Goal: Transaction & Acquisition: Obtain resource

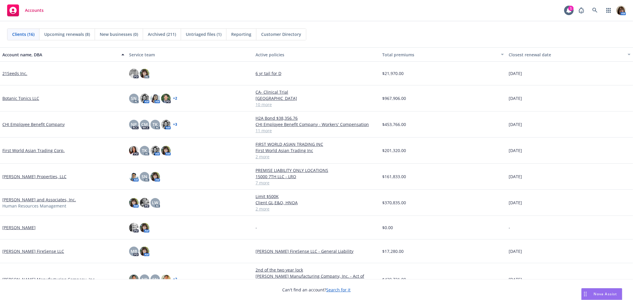
click at [17, 150] on link "First World Asian Trading Corp." at bounding box center [33, 150] width 62 height 6
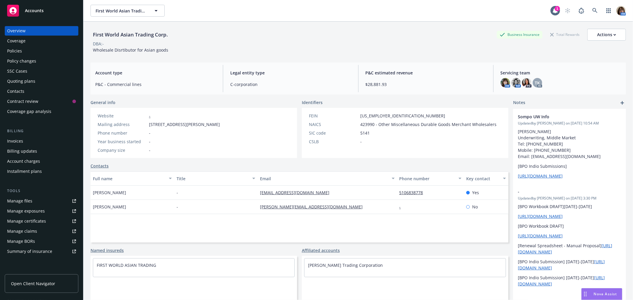
click at [18, 82] on div "Quoting plans" at bounding box center [21, 81] width 28 height 9
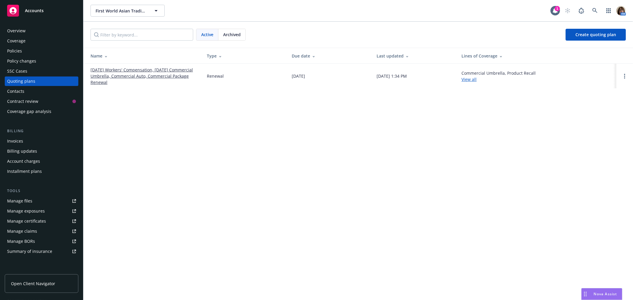
click at [141, 71] on link "[DATE] Workers' Compensation, [DATE] Commercial Umbrella, Commercial Auto, Comm…" at bounding box center [143, 76] width 107 height 19
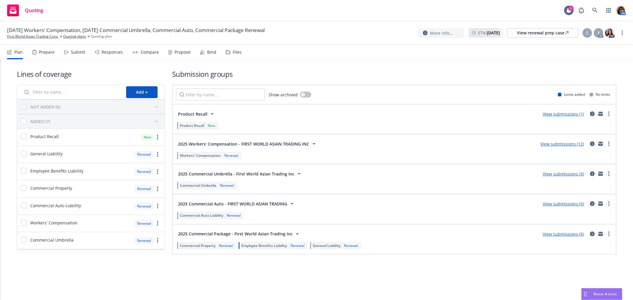
click at [79, 52] on div "Submit" at bounding box center [78, 52] width 14 height 5
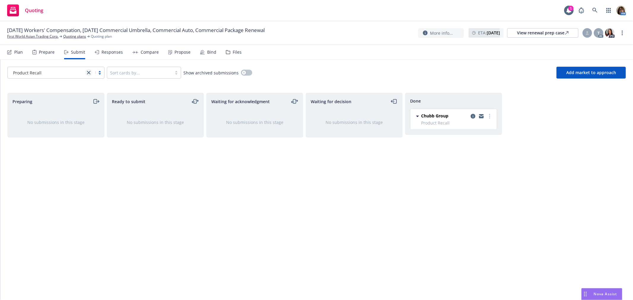
click at [91, 72] on link "close" at bounding box center [88, 72] width 7 height 7
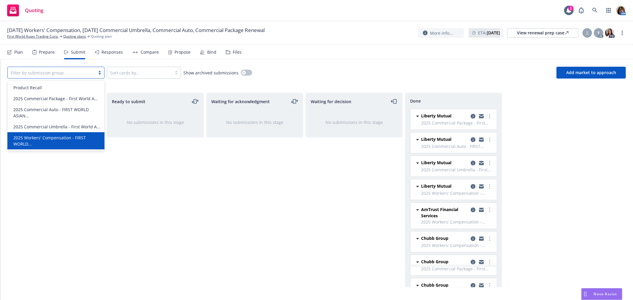
click at [50, 137] on span "2025 Workers' Compensation - FIRST WORLD..." at bounding box center [56, 141] width 87 height 12
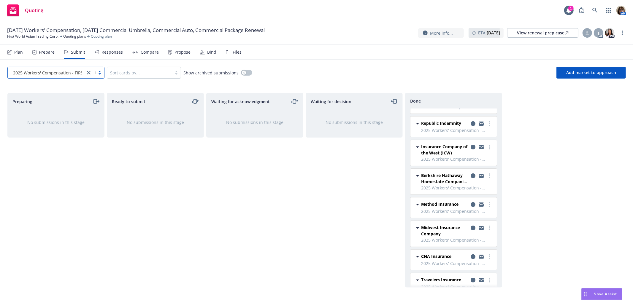
scroll to position [132, 0]
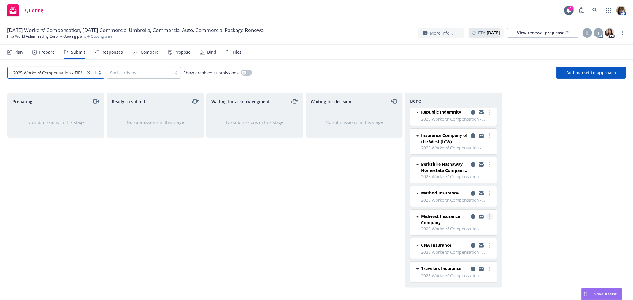
click at [489, 217] on circle "more" at bounding box center [489, 216] width 1 height 1
click at [453, 247] on span "Add accepted decision" at bounding box center [457, 247] width 59 height 6
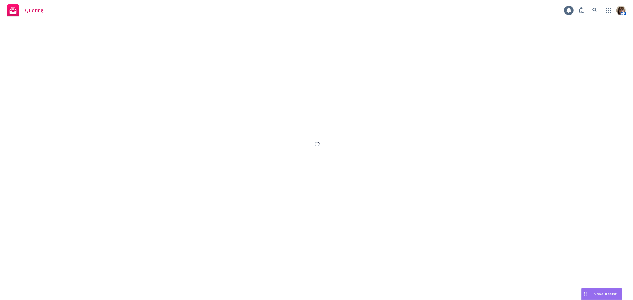
select select "12"
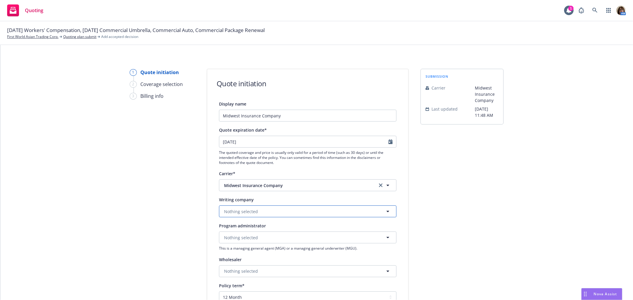
click at [224, 214] on span "Nothing selected" at bounding box center [241, 211] width 34 height 6
type input "Pro"
click at [219, 209] on button "Nothing selected" at bounding box center [307, 212] width 177 height 12
type input "ProCent"
click at [298, 187] on span "Midwest Insurance Company" at bounding box center [296, 185] width 144 height 6
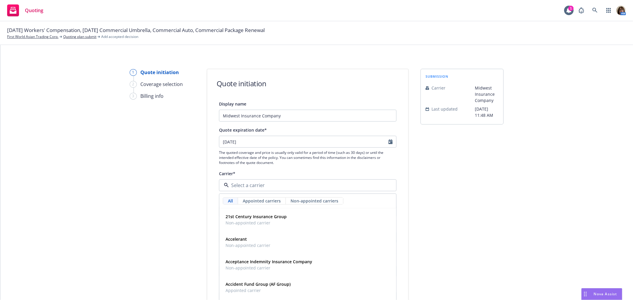
click at [202, 224] on div "1 Quote initiation 2 Coverage selection 3 Billing info Quote initiation Display…" at bounding box center [316, 268] width 618 height 398
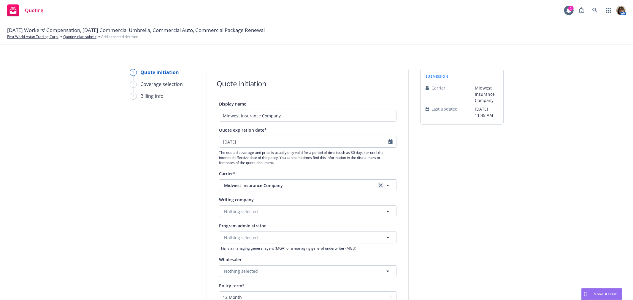
click at [379, 185] on icon "clear selection" at bounding box center [381, 186] width 4 height 4
click at [227, 212] on span "Nothing selected" at bounding box center [241, 211] width 34 height 6
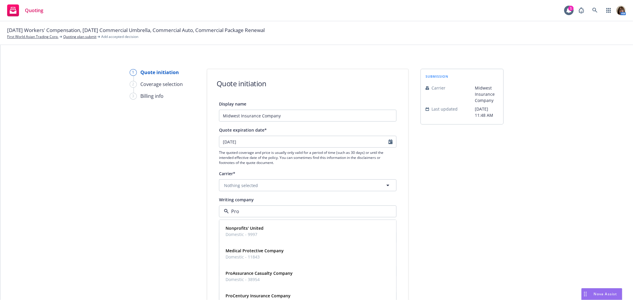
type input "Proc"
click at [233, 230] on strong "ProCentury Insurance Company" at bounding box center [257, 228] width 65 height 6
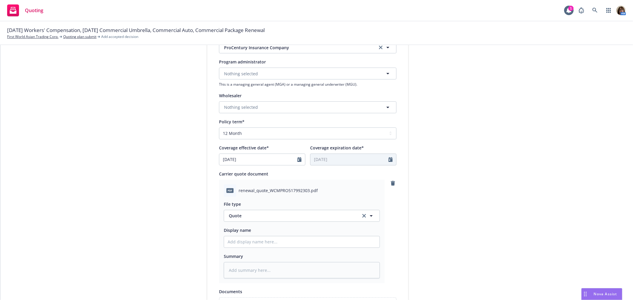
scroll to position [165, 0]
click at [232, 244] on input "Display name" at bounding box center [301, 241] width 155 height 11
type textarea "x"
type input "R"
type textarea "x"
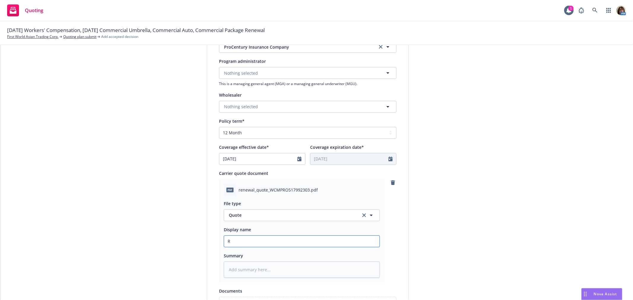
type input "Re"
type textarea "x"
type input "Rev"
type textarea "x"
type input "Revi"
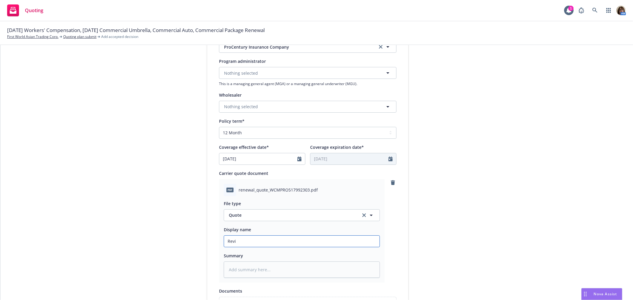
type textarea "x"
type input "Revix"
type textarea "x"
type input "Revixe"
type textarea "x"
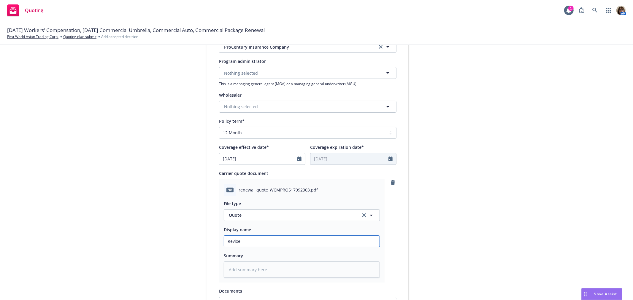
type input "Revix"
type textarea "x"
type input "Revi"
type textarea "x"
type input "Revis"
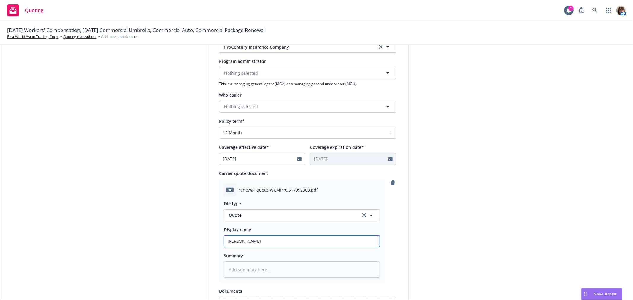
type textarea "x"
type input "Revised"
type textarea "x"
type input "Revisede"
type textarea "x"
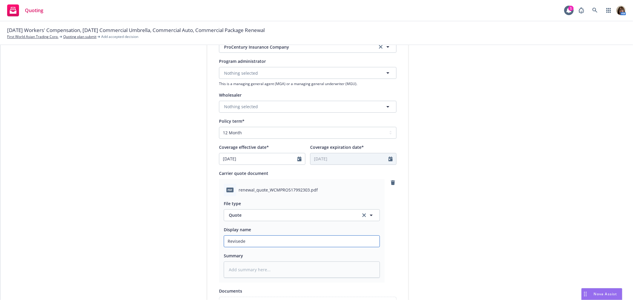
type input "Revised"
type textarea "x"
type input "Revise"
type textarea "x"
type input "Revis"
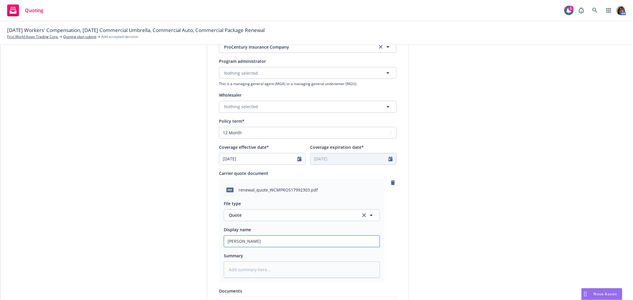
type textarea "x"
type input "Revise"
type textarea "x"
type input "Revised"
type textarea "x"
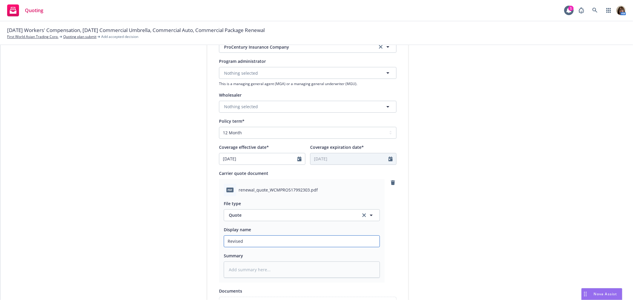
type input "Revised"
type textarea "x"
type input "Revised W"
type textarea "x"
type input "Revised WC"
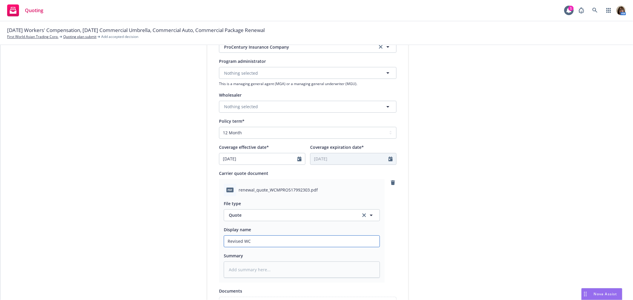
type textarea "x"
type input "Revised WC"
type textarea "x"
type input "Revised WC q"
type textarea "x"
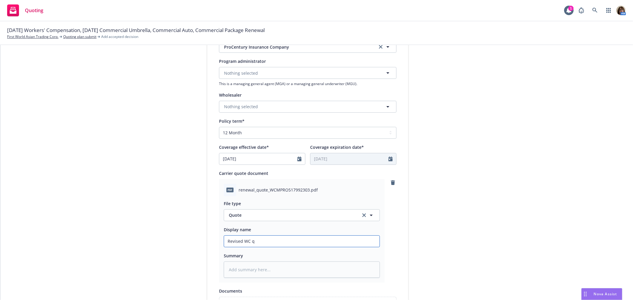
type input "Revised WC qu"
type textarea "x"
type input "Revised WC quo"
type textarea "x"
type input "Revised WC quot"
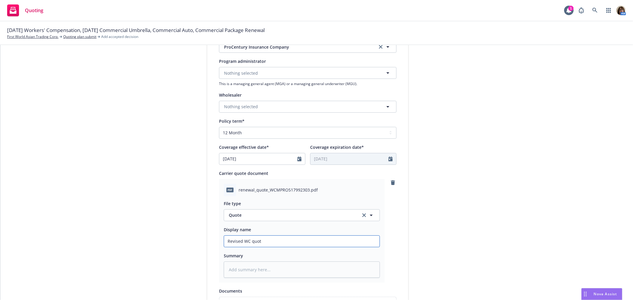
type textarea "x"
type input "Revised WC quote"
type textarea "x"
type input "Revised WC quote"
type textarea "x"
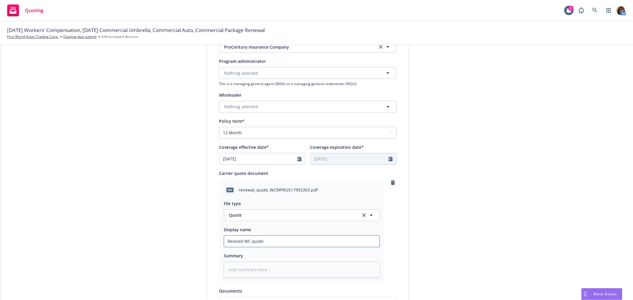
type input "Revised WC quote f"
type textarea "x"
type input "Revised WC quote fro"
type textarea "x"
type input "Revised WC quote from"
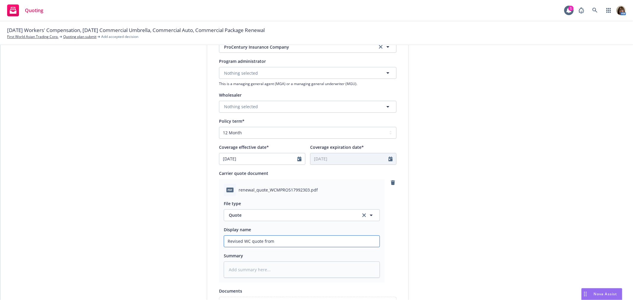
type textarea "x"
type input "Revised WC quote from"
type textarea "x"
type input "Revised WC quote from M"
type textarea "x"
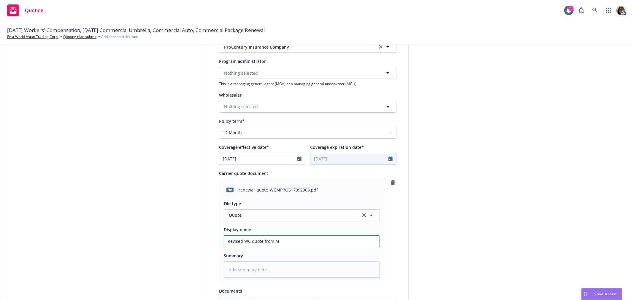
type input "Revised WC quote from Mi"
type textarea "x"
type input "Revised WC quote from Mid"
type textarea "x"
type input "Revised WC quote from Midw"
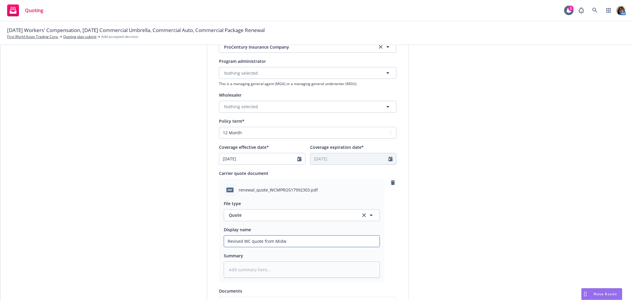
type textarea "x"
type input "Revised WC quote from Midwe"
type textarea "x"
type input "Revised WC quote from Midwes"
type textarea "x"
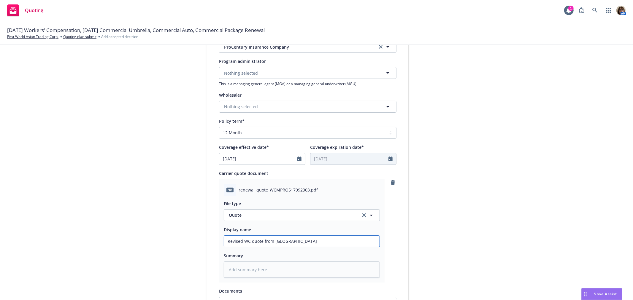
type input "Revised WC quote from Midwest"
type textarea "x"
type input "Revised WC quote from Midwest"
type textarea "x"
type input "Revised WC quote from Midwest -"
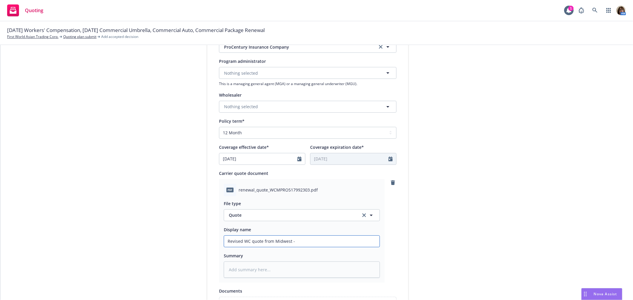
type textarea "x"
type input "Revised WC quote from Midwest -"
type textarea "x"
type input "Revised WC quote from Midwest - $"
click at [294, 240] on input "Revised WC quote from Midwest - $" at bounding box center [301, 241] width 155 height 11
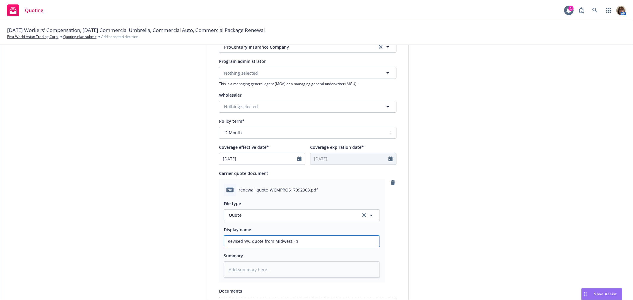
type textarea "x"
type input "Revised WC quote from Midwest - $3"
type textarea "x"
type input "Revised WC quote from Midwest - $35"
type textarea "x"
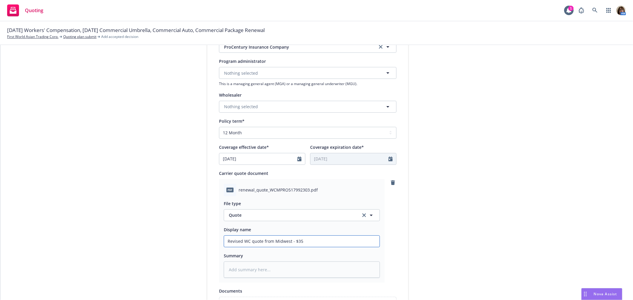
type input "Revised WC quote from Midwest - $358"
type textarea "x"
type input "Revised WC quote from Midwest - $3589"
type textarea "x"
type input "Revised WC quote from Midwest - $35897"
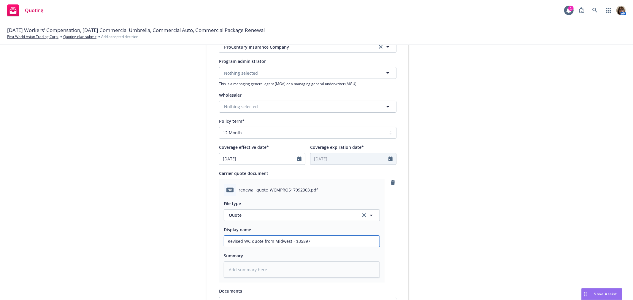
click at [298, 242] on input "Revised WC quote from Midwest - $35897" at bounding box center [301, 241] width 155 height 11
type textarea "x"
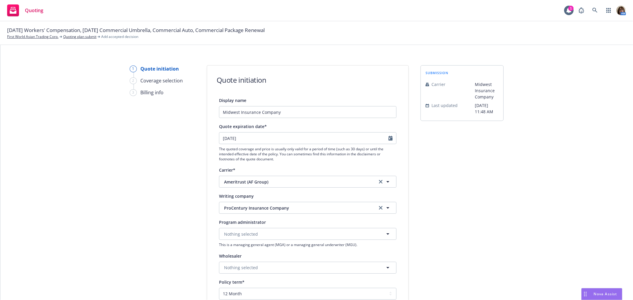
scroll to position [0, 0]
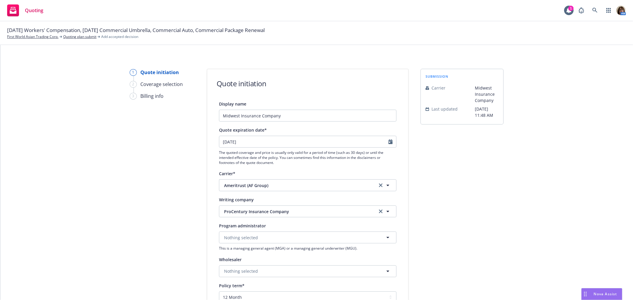
type input "Revised WC quote from Midwest - $35,897"
click at [286, 117] on input "Midwest Insurance Company" at bounding box center [307, 116] width 177 height 12
drag, startPoint x: 239, startPoint y: 114, endPoint x: 289, endPoint y: 115, distance: 49.8
click at [289, 115] on input "Midwest Insurance Company" at bounding box center [307, 116] width 177 height 12
type input "Midwest I"
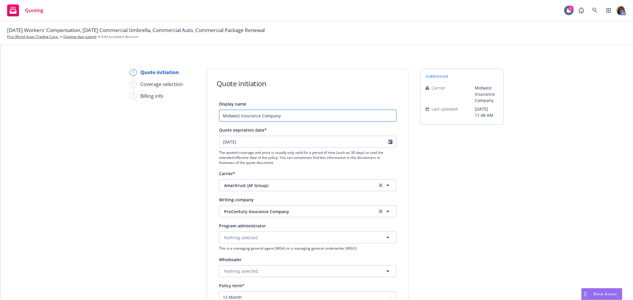
type textarea "x"
type input "Midwest"
type textarea "x"
type input "Midwest -"
type textarea "x"
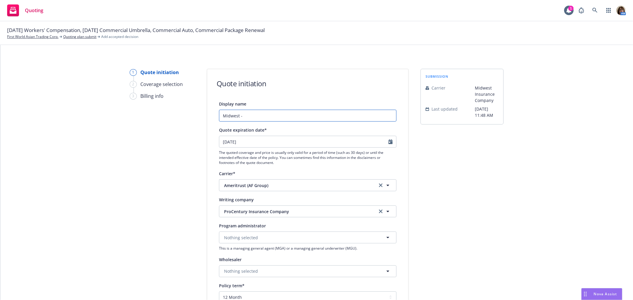
type input "Midwest -"
type textarea "x"
type input "Midwest - R"
type textarea "x"
type input "Midwest - Re"
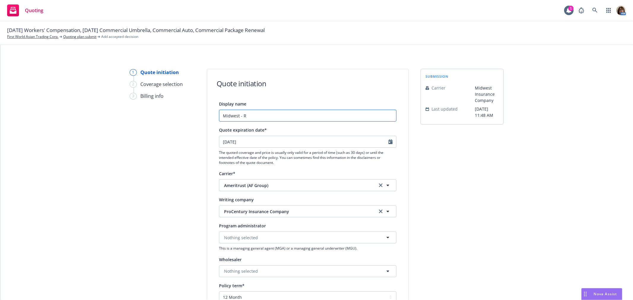
type textarea "x"
type input "Midwest - Rev"
type textarea "x"
type input "Midwest - Revi"
type textarea "x"
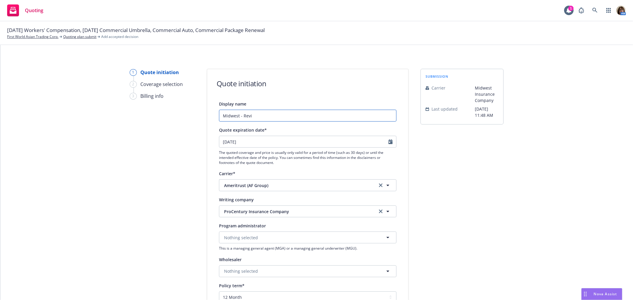
type input "Midwest - Revis"
type textarea "x"
type input "Midwest - Revise"
type textarea "x"
type input "Midwest - Revised"
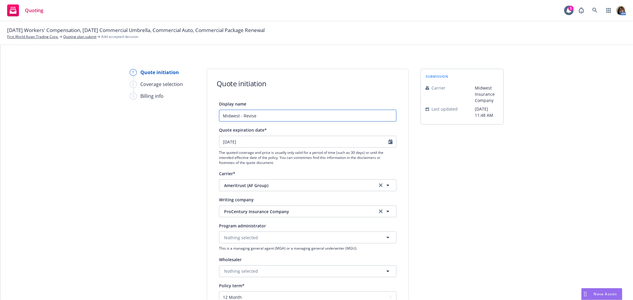
type textarea "x"
type input "Midwest - Revised"
type textarea "x"
type input "Midwest - Revised W"
type textarea "x"
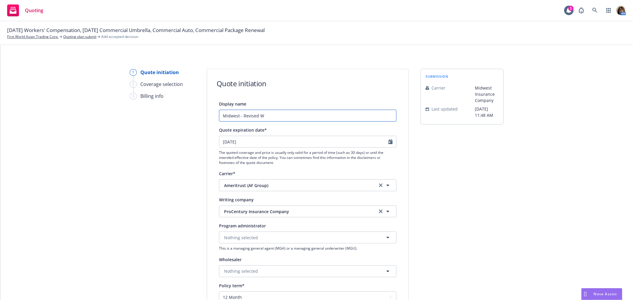
type input "Midwest - Revised WC"
type textarea "x"
type input "Midwest - Revised WC"
type textarea "x"
type input "Midwest - Revised WC R"
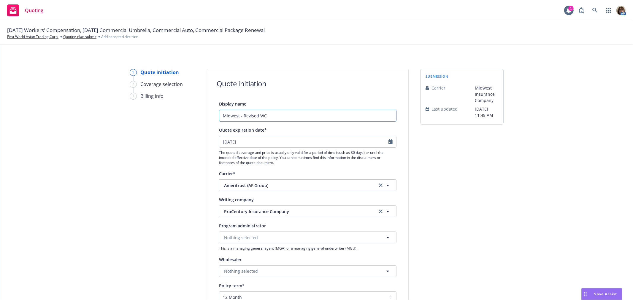
type textarea "x"
type input "Midwest - Revised WC Re"
type textarea "x"
type input "Midwest - Revised WC Rene"
type textarea "x"
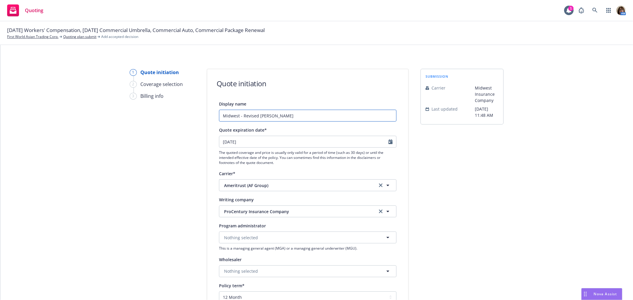
type input "Midwest - Revised WC Renew"
type textarea "x"
type input "Midwest - Revised WC Renewa"
type textarea "x"
type input "Midwest - Revised WC Renewal"
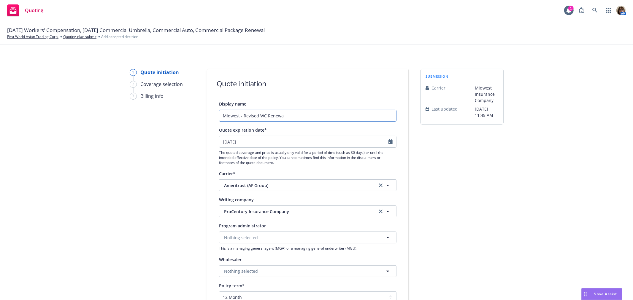
type textarea "x"
type input "Midwest - Revised WC Renewal"
type textarea "x"
type input "Midwest - Revised WC Renewal q"
type textarea "x"
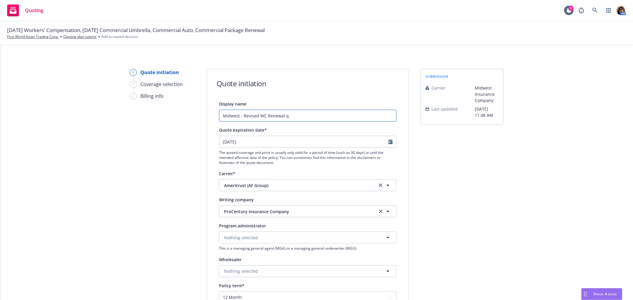
type input "Midwest - Revised WC Renewal qu"
type textarea "x"
type input "Midwest - Revised WC Renewal quo"
type textarea "x"
type input "Midwest - Revised WC Renewal quot"
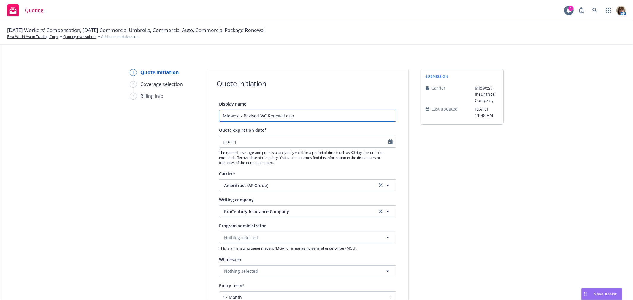
type textarea "x"
type input "Midwest - Revised WC Renewal quote"
type textarea "x"
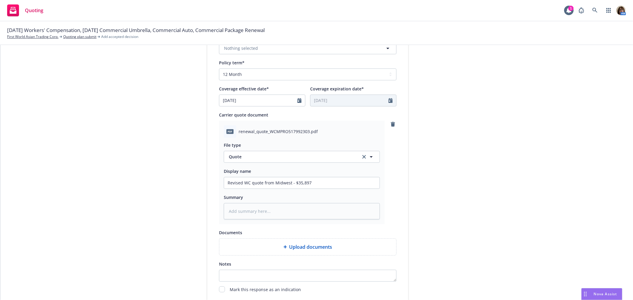
scroll to position [230, 0]
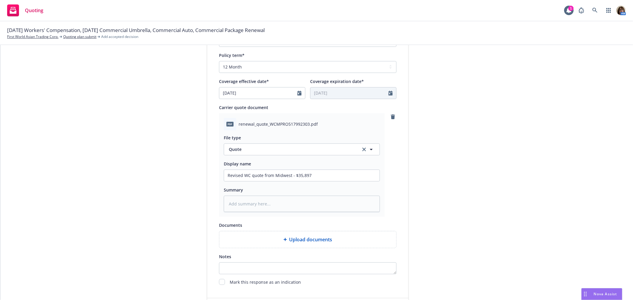
type input "Midwest - Revised WC Renewal quote"
type textarea "x"
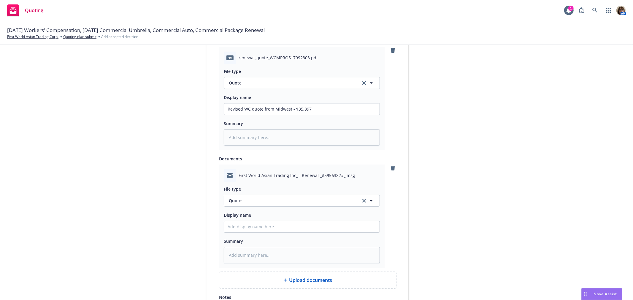
scroll to position [329, 0]
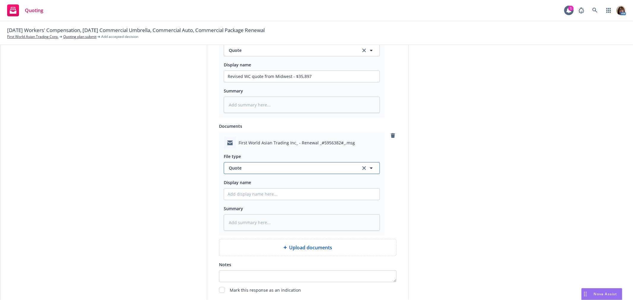
click at [244, 171] on span "Quote" at bounding box center [291, 168] width 125 height 6
type input "email"
click at [235, 187] on span "Email" at bounding box center [235, 184] width 11 height 6
click at [230, 82] on input "Display name" at bounding box center [301, 76] width 155 height 11
type textarea "x"
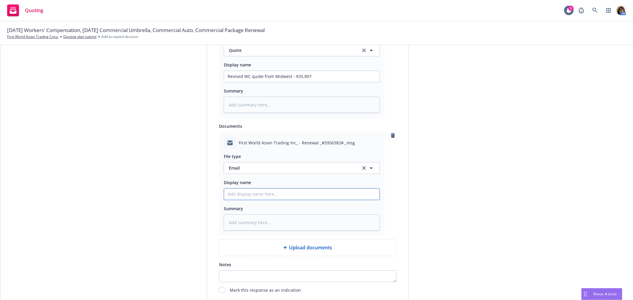
type input "F"
type textarea "x"
type input "Fr"
type textarea "x"
type input "Fro"
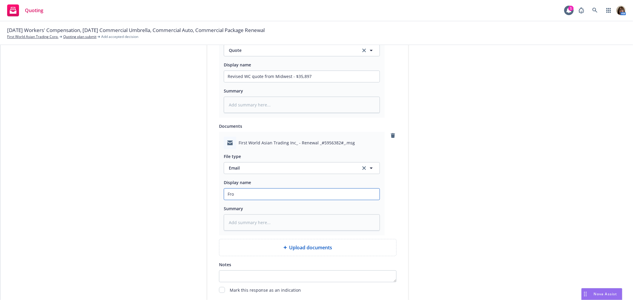
type textarea "x"
type input "From"
type textarea "x"
type input "From"
type textarea "x"
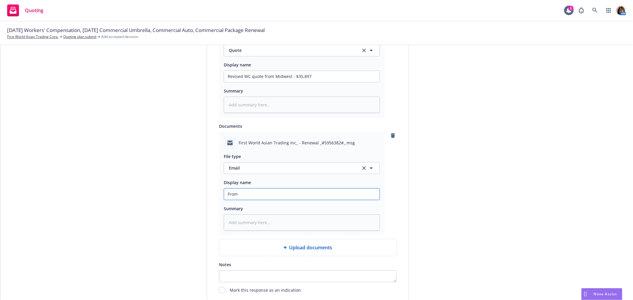
type input "From M"
type textarea "x"
type input "From Mi"
type textarea "x"
type input "From Mid"
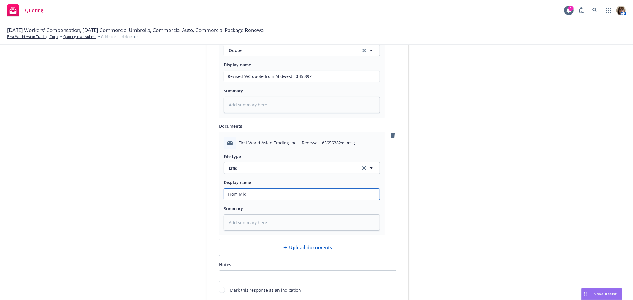
type textarea "x"
type input "From Midw"
type textarea "x"
type input "From Midwe"
type textarea "x"
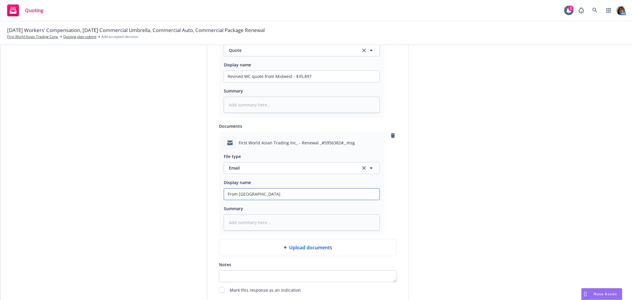
type input "From Midwes"
type textarea "x"
type input "From Midwest"
type textarea "x"
type input "From Midwest"
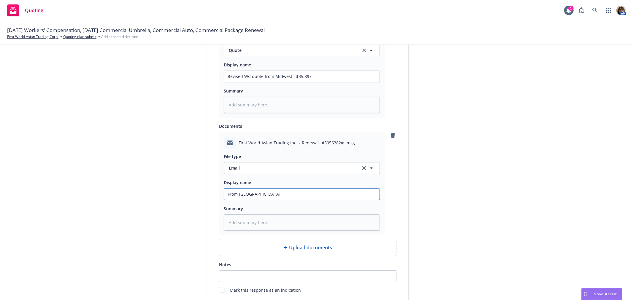
type textarea "x"
type input "From Midwest ("
type textarea "x"
type input "From Midwest (B"
type textarea "x"
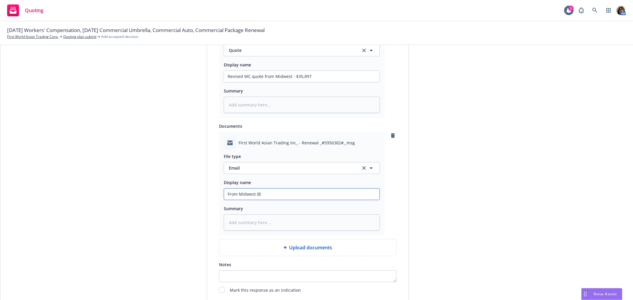
type input "From Midwest (Be"
type textarea "x"
type input "From Midwest (Bek"
type textarea "x"
type input "From Midwest (Beka"
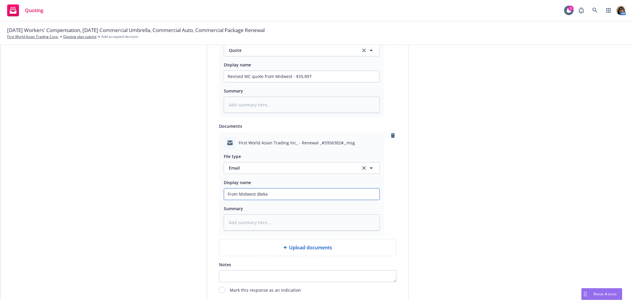
type textarea "x"
type input "From Midwest (Beka"
type textarea "x"
type input "From Midwest (Beka D"
type textarea "x"
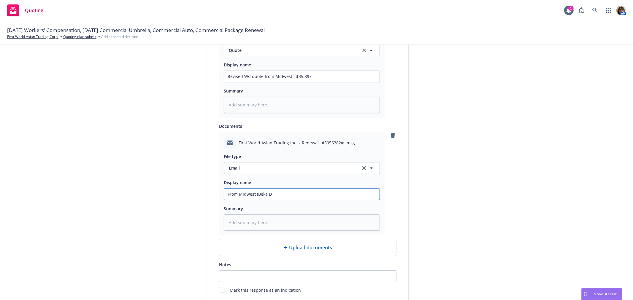
type input "From Midwest (Beka Do"
type textarea "x"
type input "From Midwest (Beka Dob"
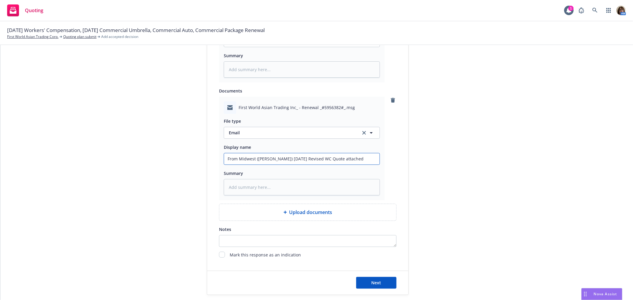
scroll to position [395, 0]
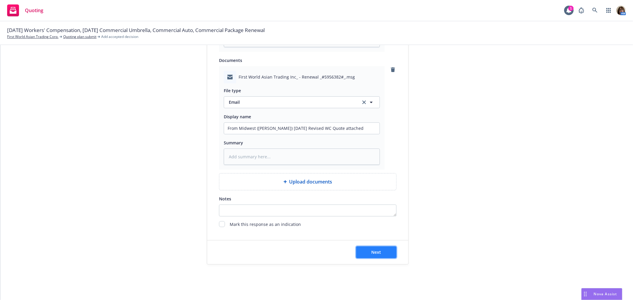
click at [381, 249] on button "Next" at bounding box center [376, 252] width 40 height 12
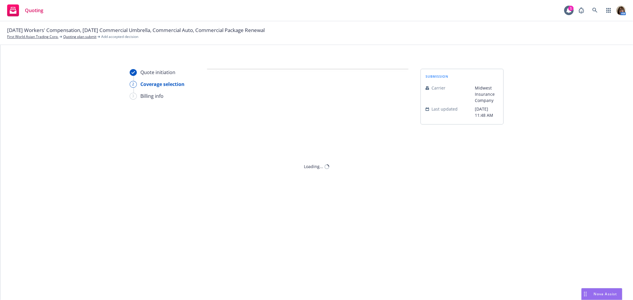
scroll to position [0, 0]
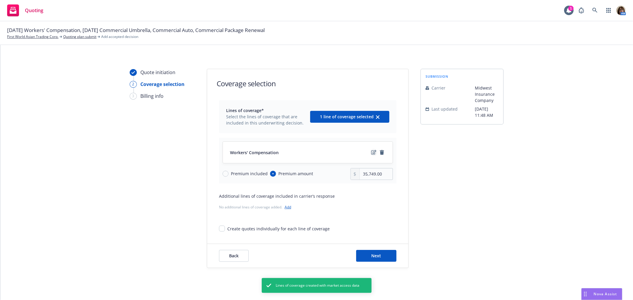
click at [371, 152] on icon "edit" at bounding box center [373, 152] width 5 height 5
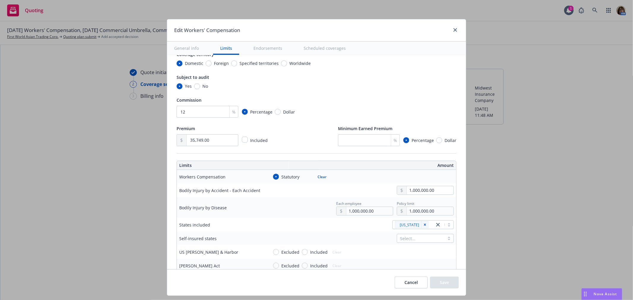
scroll to position [66, 0]
drag, startPoint x: 208, startPoint y: 141, endPoint x: 172, endPoint y: 141, distance: 35.6
click at [357, 244] on td "Select..." at bounding box center [361, 238] width 190 height 14
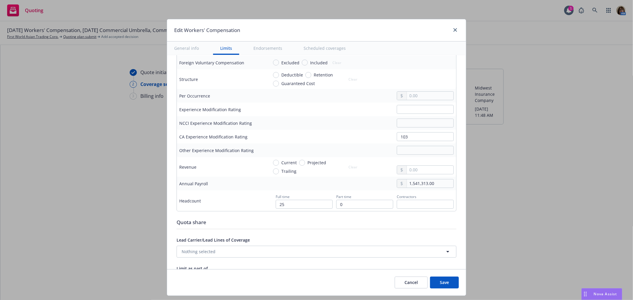
scroll to position [297, 0]
click at [404, 137] on input "103" at bounding box center [424, 135] width 57 height 9
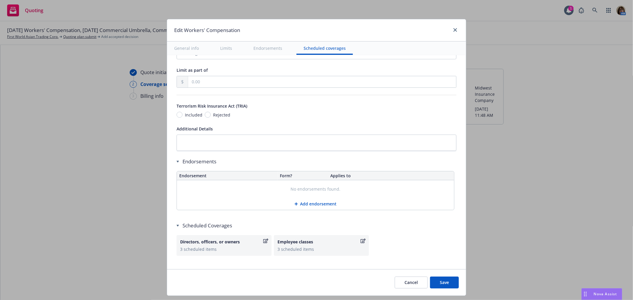
scroll to position [503, 0]
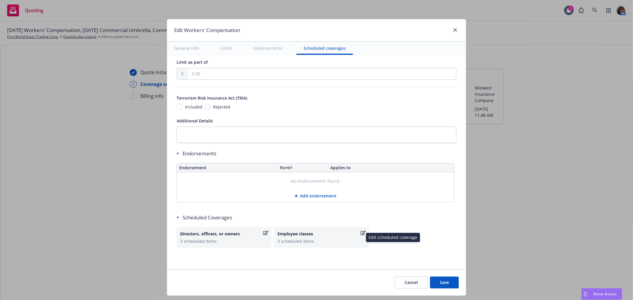
click at [360, 232] on icon "button" at bounding box center [362, 233] width 5 height 5
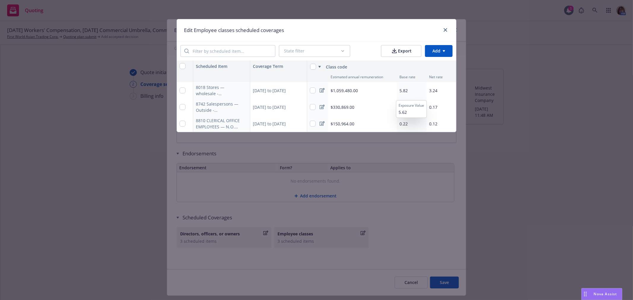
click at [402, 91] on span "5.82" at bounding box center [403, 91] width 8 height 6
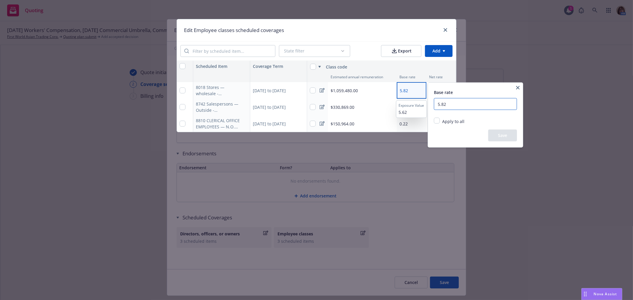
click at [448, 105] on input "5.82" at bounding box center [475, 104] width 83 height 12
click at [502, 137] on button "Save" at bounding box center [502, 136] width 29 height 12
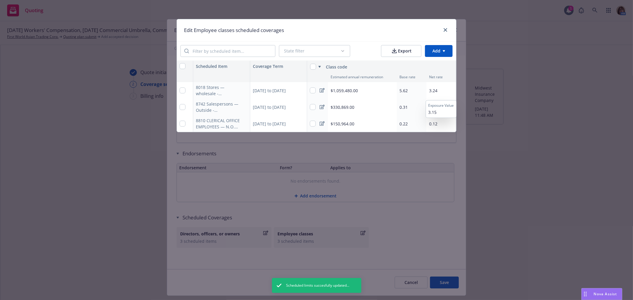
click at [436, 90] on span "3.24" at bounding box center [433, 91] width 8 height 6
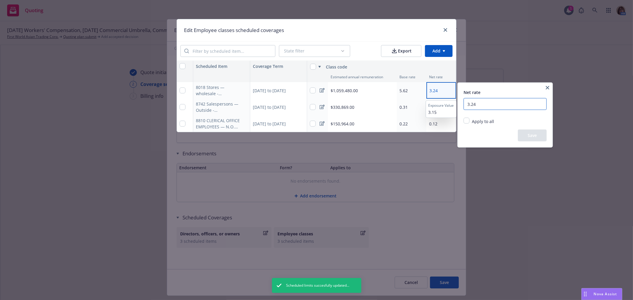
click at [480, 103] on input "3.24" at bounding box center [504, 104] width 83 height 12
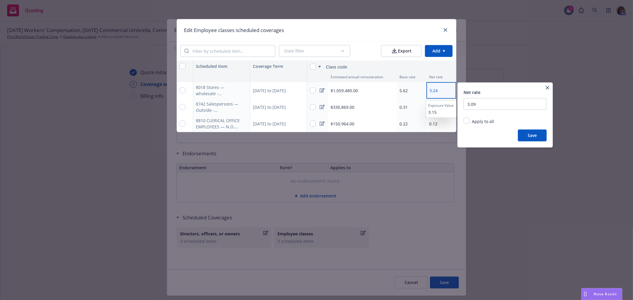
click at [533, 135] on button "Save" at bounding box center [531, 136] width 29 height 12
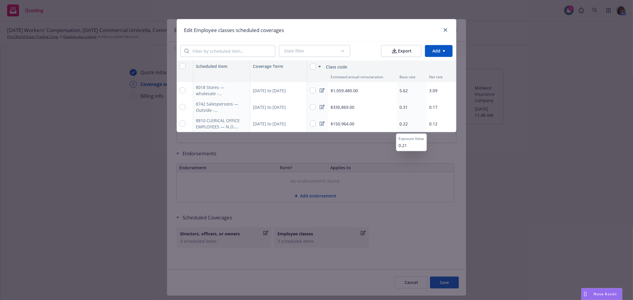
click at [405, 125] on span "0.22" at bounding box center [403, 124] width 8 height 6
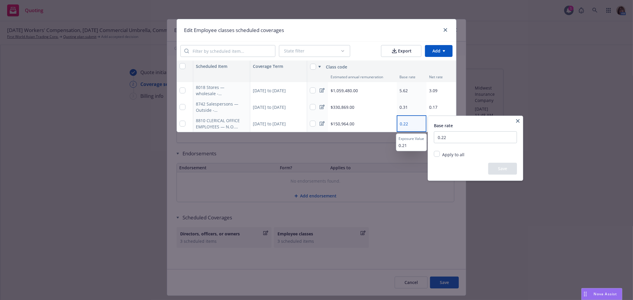
click at [402, 146] on span "0.21" at bounding box center [411, 145] width 26 height 6
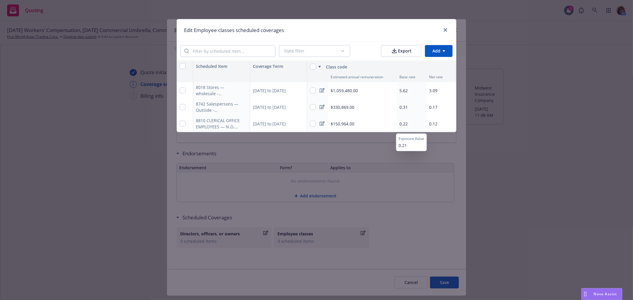
click at [402, 123] on span "0.22" at bounding box center [403, 124] width 8 height 6
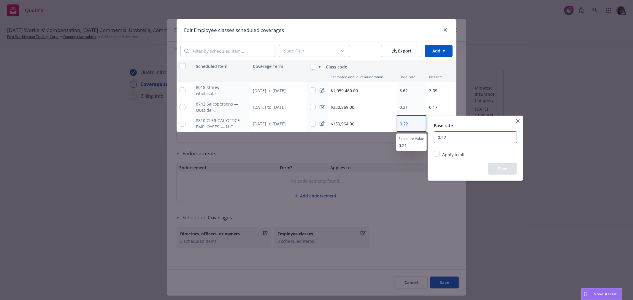
click at [451, 138] on input "0.22" at bounding box center [475, 137] width 83 height 12
click at [503, 170] on button "Save" at bounding box center [502, 169] width 29 height 12
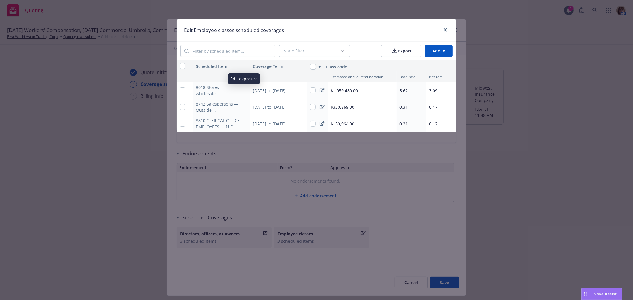
click at [245, 90] on icon "button" at bounding box center [244, 91] width 4 height 4
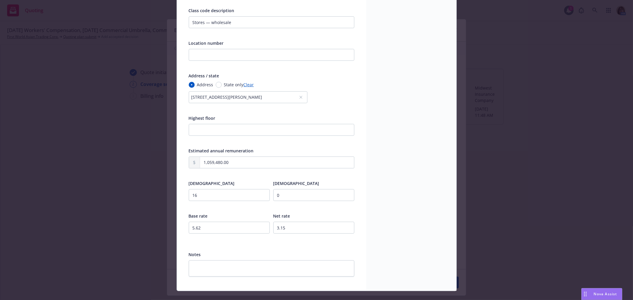
scroll to position [84, 0]
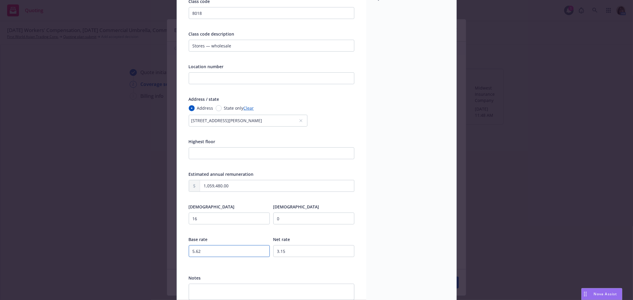
click at [204, 254] on input "5.62" at bounding box center [229, 251] width 81 height 12
click at [202, 252] on input "5.62" at bounding box center [229, 251] width 81 height 12
click at [291, 251] on input "3.15" at bounding box center [313, 251] width 81 height 12
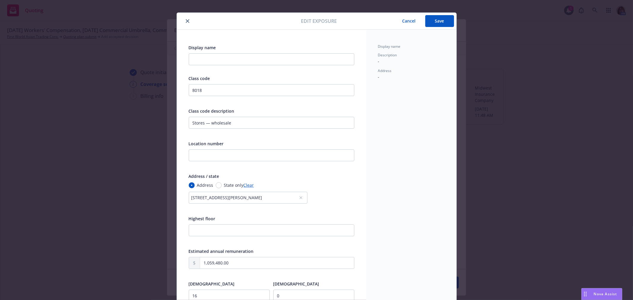
scroll to position [0, 0]
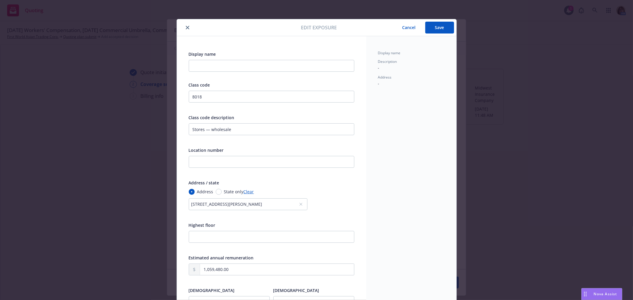
click at [435, 25] on button "Save" at bounding box center [439, 28] width 29 height 12
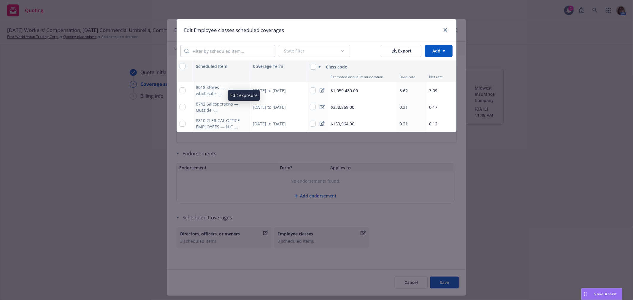
click at [243, 106] on icon "button" at bounding box center [244, 107] width 4 height 4
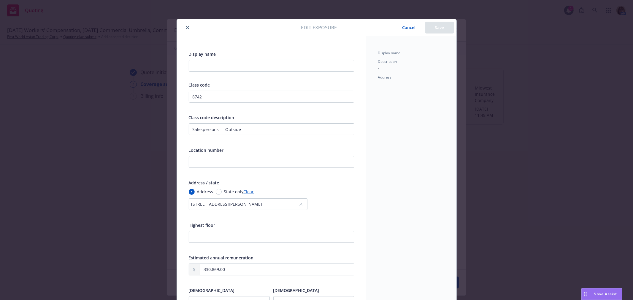
click at [408, 27] on button "Cancel" at bounding box center [409, 28] width 32 height 12
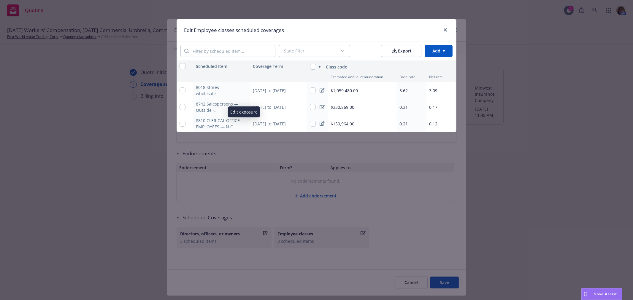
click at [243, 124] on icon "button" at bounding box center [243, 124] width 3 height 3
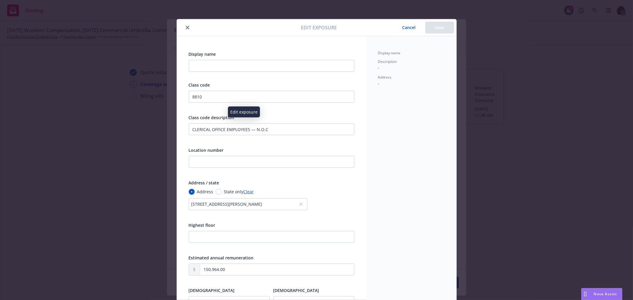
click at [407, 27] on button "Cancel" at bounding box center [409, 28] width 32 height 12
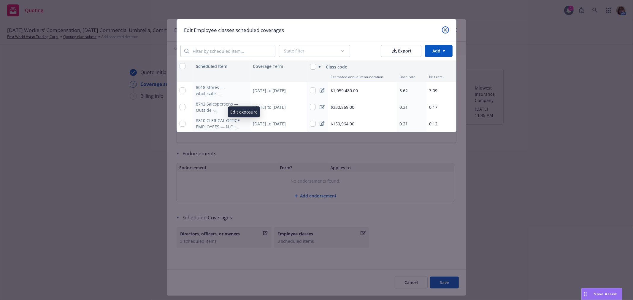
click at [445, 29] on icon "close" at bounding box center [445, 30] width 4 height 4
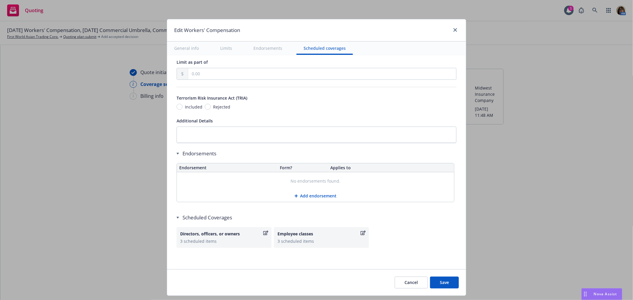
click at [446, 286] on button "Save" at bounding box center [444, 283] width 29 height 12
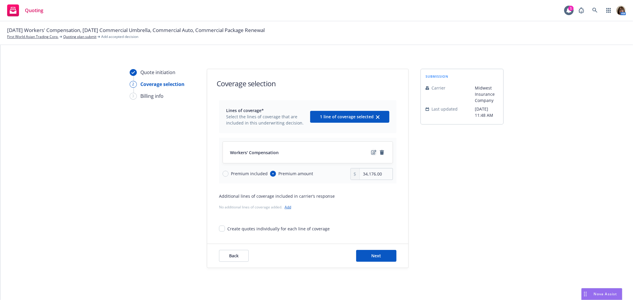
click at [371, 153] on icon "edit" at bounding box center [373, 152] width 5 height 4
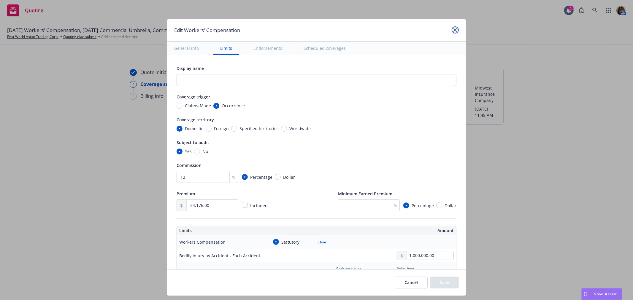
click at [453, 29] on icon "close" at bounding box center [455, 30] width 4 height 4
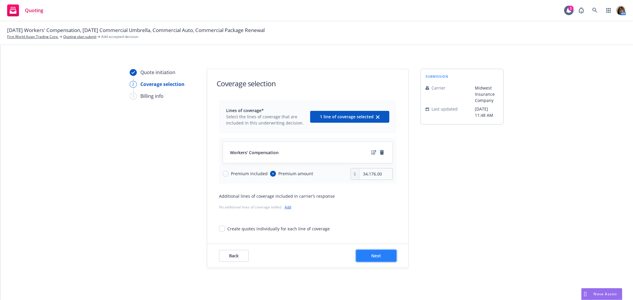
click at [375, 256] on span "Next" at bounding box center [376, 256] width 10 height 6
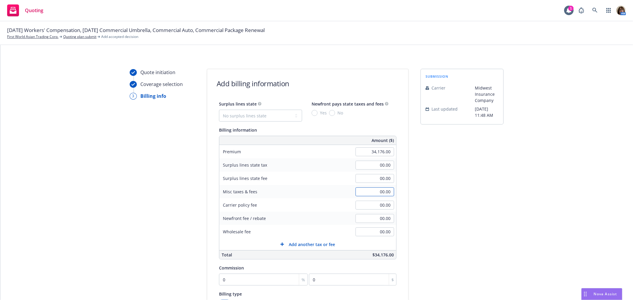
click at [368, 190] on input "00.00" at bounding box center [374, 191] width 39 height 9
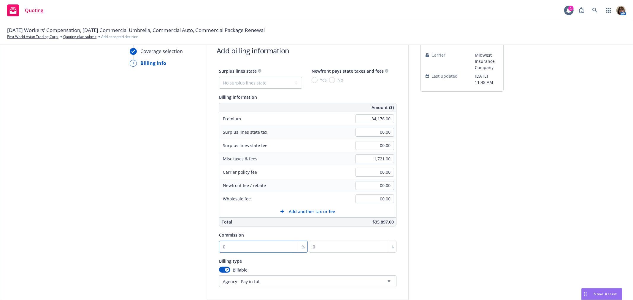
click at [229, 249] on input "0" at bounding box center [263, 247] width 89 height 12
click at [259, 283] on html "Quoting 1 AM 08/26/25 Workers' Compensation, 08/23/25 Commercial Umbrella, Comm…" at bounding box center [316, 150] width 633 height 300
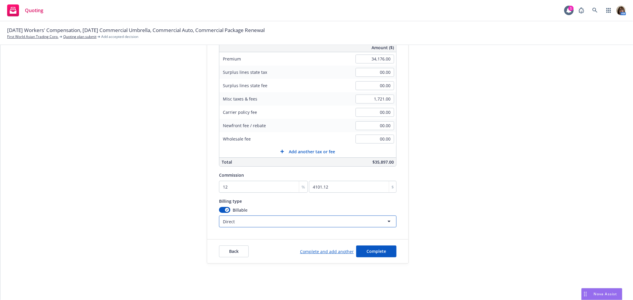
scroll to position [95, 0]
click at [372, 251] on span "Complete" at bounding box center [376, 250] width 20 height 6
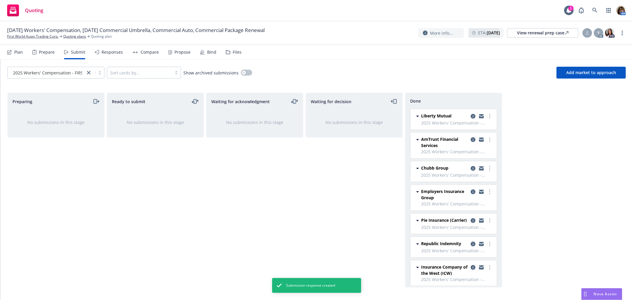
click at [106, 52] on div "Responses" at bounding box center [111, 52] width 21 height 5
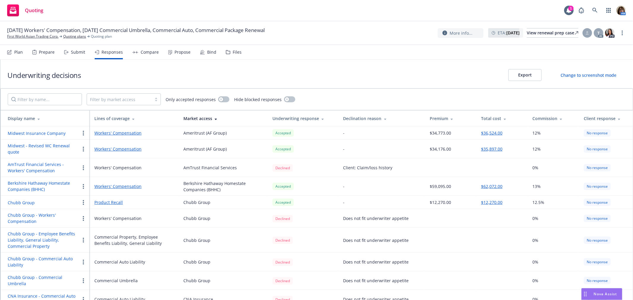
click at [150, 52] on div "Compare" at bounding box center [150, 52] width 18 height 5
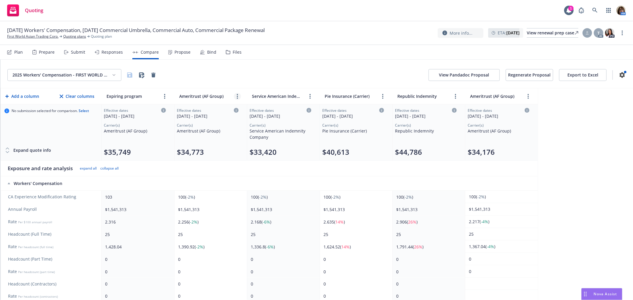
click at [238, 96] on link "more" at bounding box center [237, 96] width 7 height 7
click at [256, 109] on icon "close" at bounding box center [256, 110] width 4 height 4
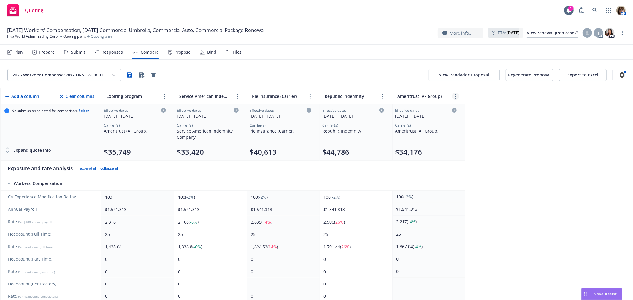
click at [455, 96] on icon "more" at bounding box center [455, 96] width 1 height 5
click at [435, 109] on icon "chevronLeft" at bounding box center [436, 110] width 4 height 4
click at [383, 95] on icon "more" at bounding box center [382, 96] width 1 height 5
click at [359, 109] on icon "chevronLeft" at bounding box center [359, 110] width 2 height 4
click at [307, 96] on link "more" at bounding box center [309, 96] width 7 height 7
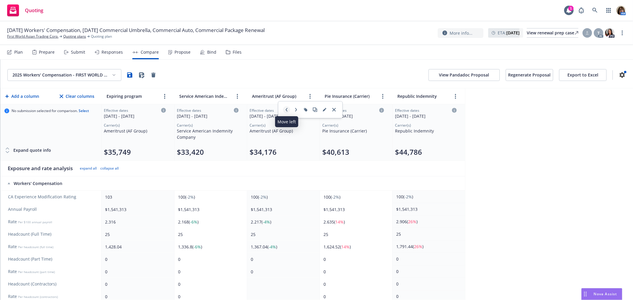
click at [286, 110] on icon "chevronLeft" at bounding box center [287, 110] width 2 height 4
click at [7, 152] on icon at bounding box center [7, 152] width 6 height 6
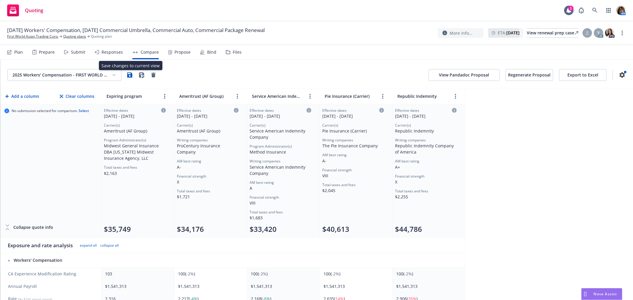
click at [129, 76] on icon "button" at bounding box center [129, 74] width 5 height 5
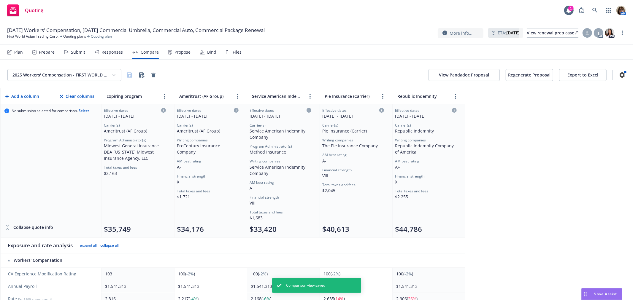
click at [577, 76] on button "Export to Excel" at bounding box center [582, 75] width 47 height 12
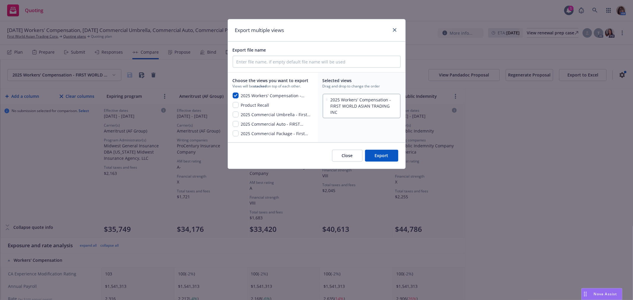
click at [380, 156] on button "Export" at bounding box center [381, 156] width 33 height 12
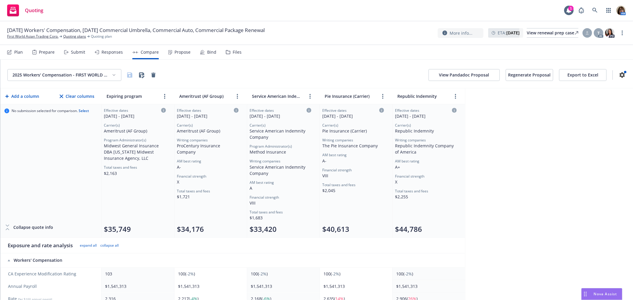
click at [577, 75] on button "Export to Excel" at bounding box center [582, 75] width 47 height 12
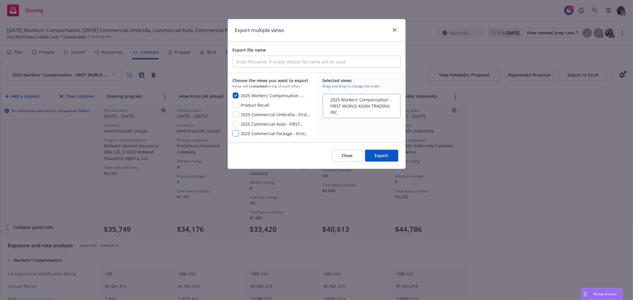
click at [238, 132] on input "checkbox" at bounding box center [235, 133] width 6 height 6
checkbox input "true"
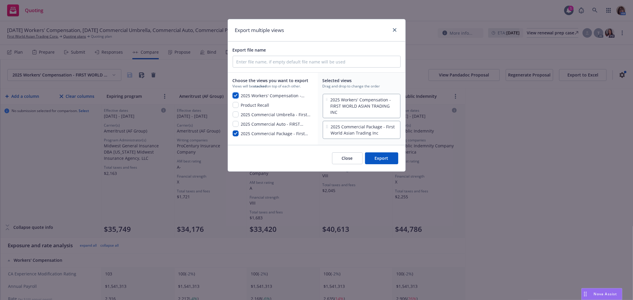
click at [238, 94] on input "checkbox" at bounding box center [235, 96] width 6 height 6
checkbox input "false"
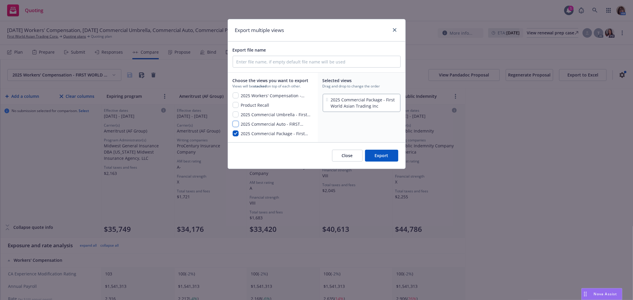
click at [235, 123] on input "checkbox" at bounding box center [235, 124] width 6 height 6
checkbox input "true"
click at [236, 114] on input "checkbox" at bounding box center [235, 115] width 6 height 6
checkbox input "true"
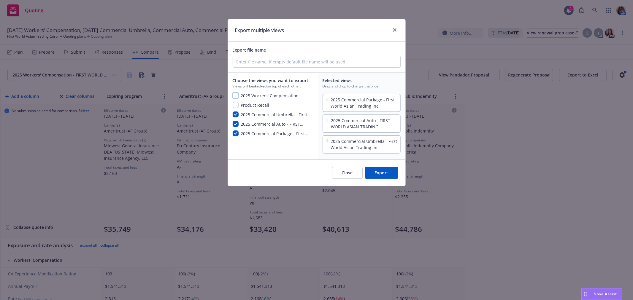
click at [234, 94] on input "checkbox" at bounding box center [235, 96] width 6 height 6
checkbox input "true"
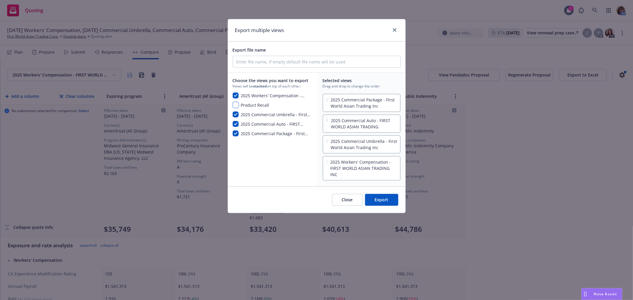
click at [235, 104] on input "checkbox" at bounding box center [235, 105] width 6 height 6
checkbox input "true"
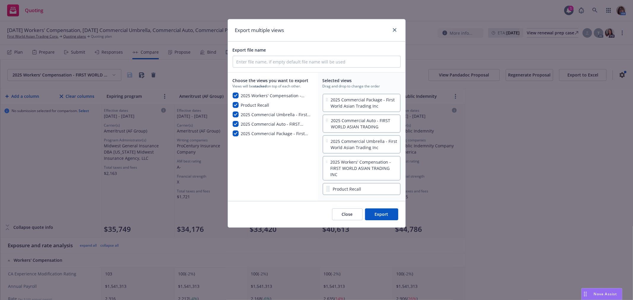
click at [384, 208] on button "Export" at bounding box center [381, 214] width 33 height 12
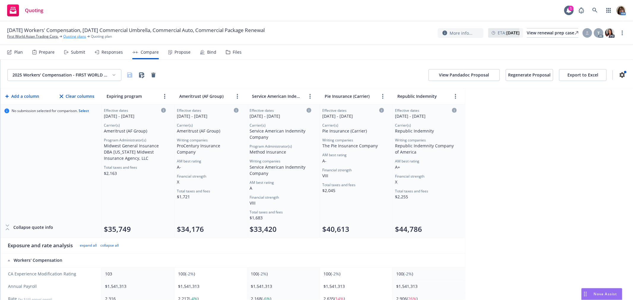
click at [70, 38] on link "Quoting plans" at bounding box center [74, 36] width 23 height 5
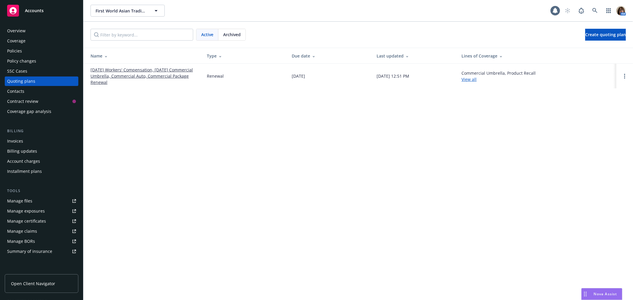
click at [237, 34] on span "Archived" at bounding box center [231, 34] width 17 height 6
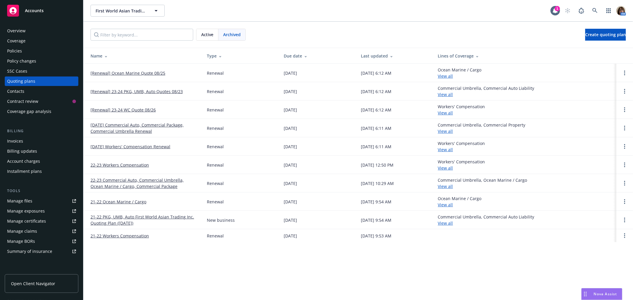
click at [142, 146] on link "08/26/24 Workers' Compensation Renewal" at bounding box center [130, 147] width 80 height 6
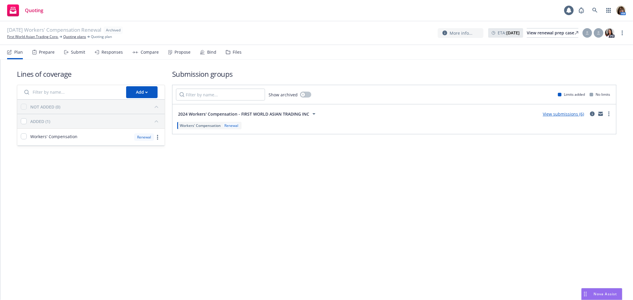
click at [182, 53] on div "Propose" at bounding box center [182, 52] width 16 height 5
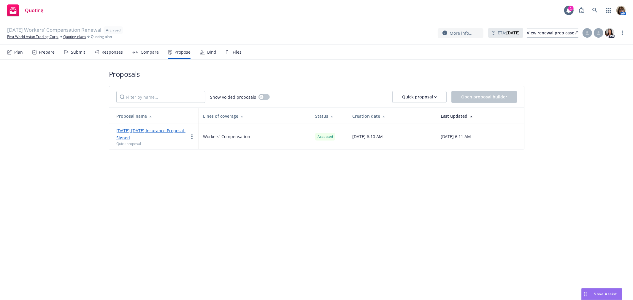
click at [168, 131] on link "2024-2024 Insurance Proposal- Signed" at bounding box center [150, 134] width 69 height 13
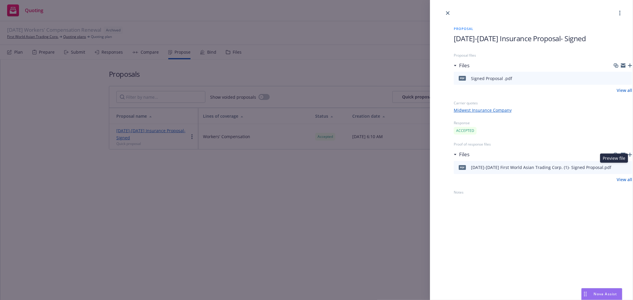
click at [623, 166] on icon "preview file" at bounding box center [625, 167] width 5 height 4
drag, startPoint x: 449, startPoint y: 11, endPoint x: 363, endPoint y: 0, distance: 87.0
click at [449, 11] on link "close" at bounding box center [447, 12] width 7 height 7
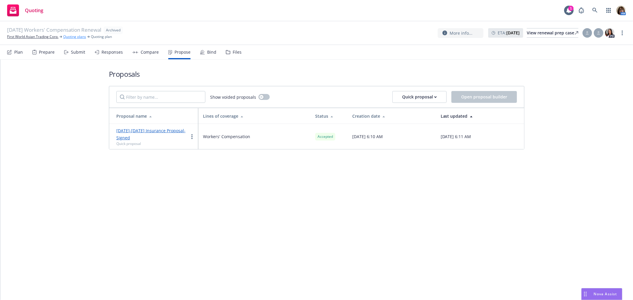
click at [74, 36] on link "Quoting plans" at bounding box center [74, 36] width 23 height 5
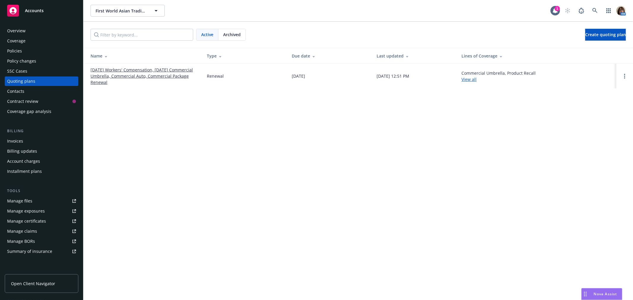
click at [113, 70] on link "[DATE] Workers' Compensation, [DATE] Commercial Umbrella, Commercial Auto, Comm…" at bounding box center [143, 76] width 107 height 19
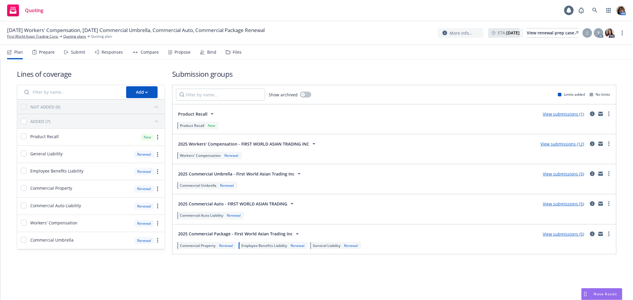
click at [78, 50] on div "Submit" at bounding box center [78, 52] width 14 height 5
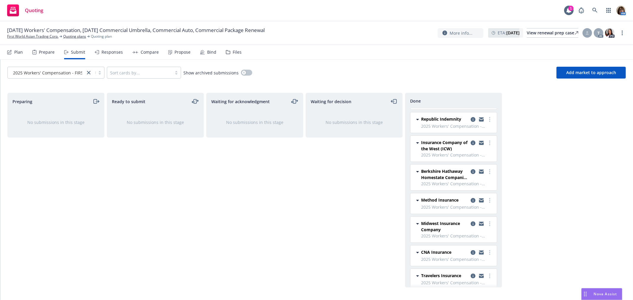
scroll to position [138, 0]
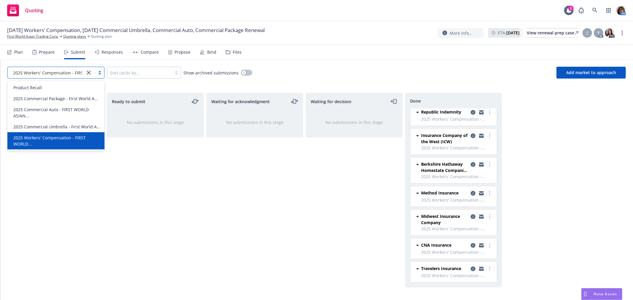
click at [88, 70] on link "close" at bounding box center [88, 72] width 7 height 7
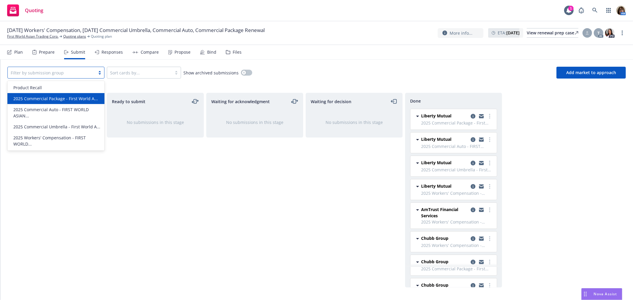
click at [60, 99] on span "2025 Commercial Package - First World A..." at bounding box center [55, 98] width 85 height 6
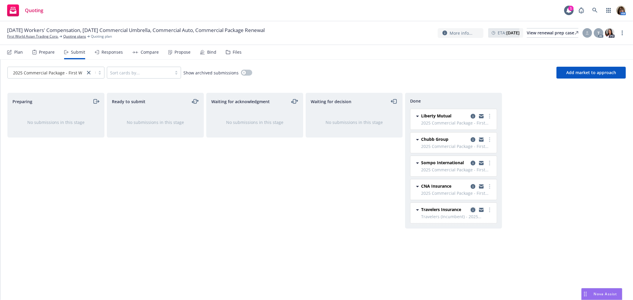
click at [472, 211] on icon "copy logging email" at bounding box center [472, 210] width 5 height 5
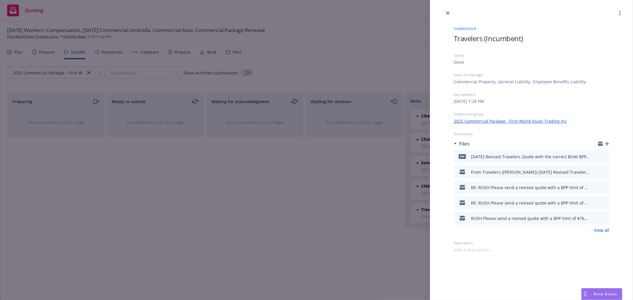
click at [598, 229] on link "View all" at bounding box center [600, 230] width 15 height 6
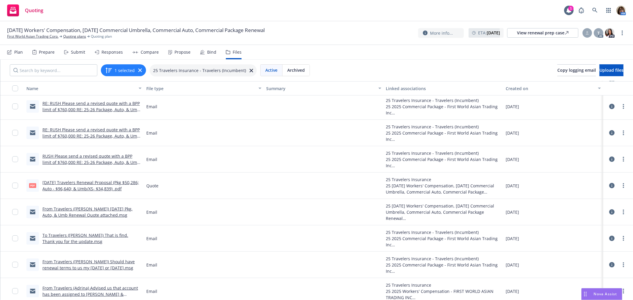
scroll to position [66, 0]
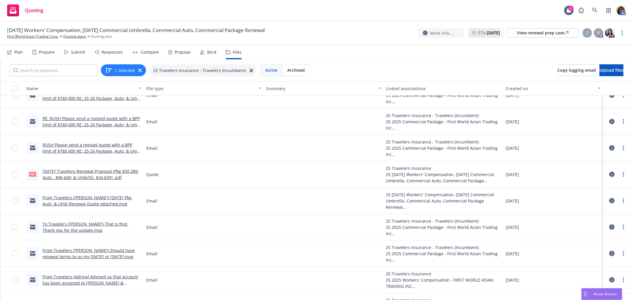
click at [70, 198] on link "From Travelers ([PERSON_NAME]) [DATE] Pkg, Auto, & Umb Renewal Quote attached.m…" at bounding box center [87, 201] width 90 height 12
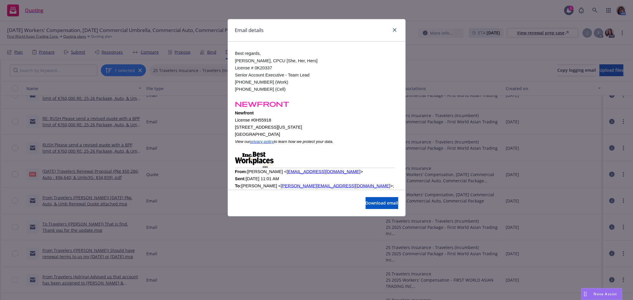
scroll to position [692, 0]
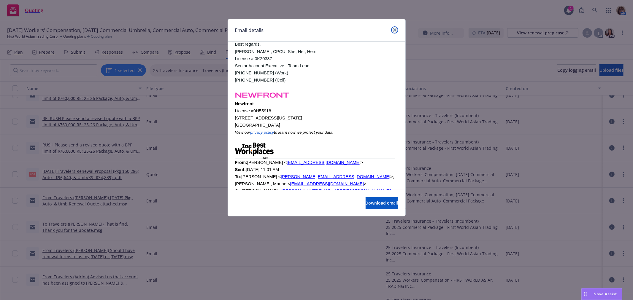
click at [394, 30] on icon "close" at bounding box center [395, 30] width 4 height 4
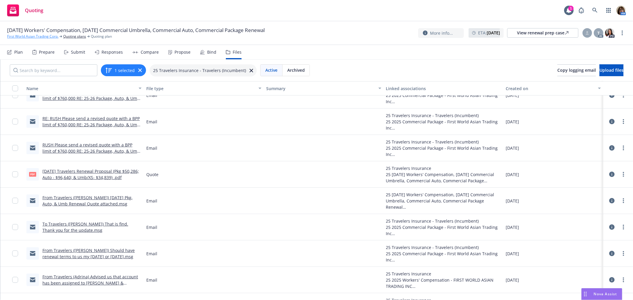
click at [34, 35] on link "First World Asian Trading Corp." at bounding box center [32, 36] width 51 height 5
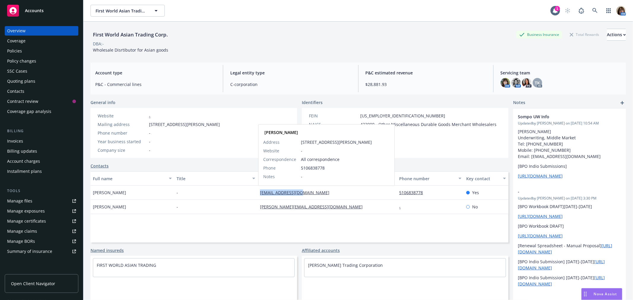
drag, startPoint x: 256, startPoint y: 192, endPoint x: 297, endPoint y: 193, distance: 41.8
click at [297, 193] on div "[EMAIL_ADDRESS][DOMAIN_NAME] [PERSON_NAME] Address [STREET_ADDRESS][PERSON_NAME…" at bounding box center [326, 193] width 139 height 14
copy link "[EMAIL_ADDRESS][DOMAIN_NAME]"
